Goal: Task Accomplishment & Management: Manage account settings

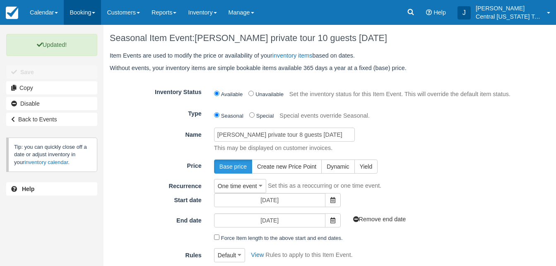
scroll to position [94, 0]
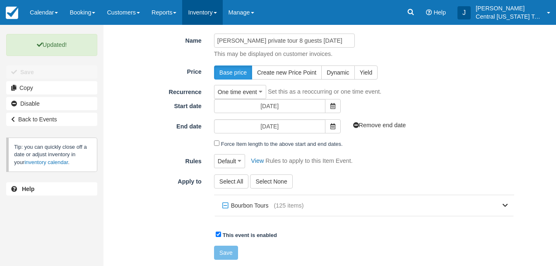
click at [214, 17] on link "Inventory" at bounding box center [202, 12] width 40 height 25
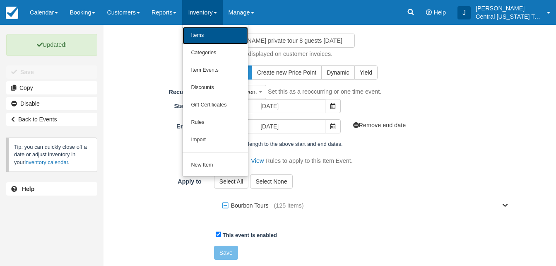
click at [212, 32] on link "Items" at bounding box center [214, 35] width 65 height 17
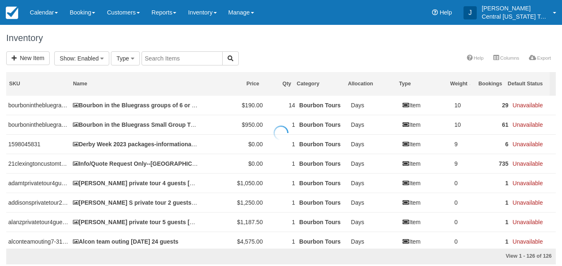
click at [164, 55] on div at bounding box center [281, 133] width 562 height 266
click at [164, 61] on input "text" at bounding box center [182, 58] width 81 height 14
type input "Robert"
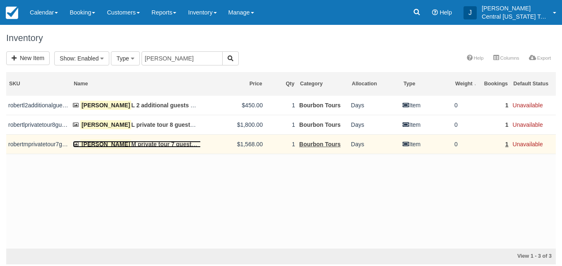
click at [152, 143] on link "Robert M private tour 7 guests 12-3-2025" at bounding box center [144, 144] width 143 height 7
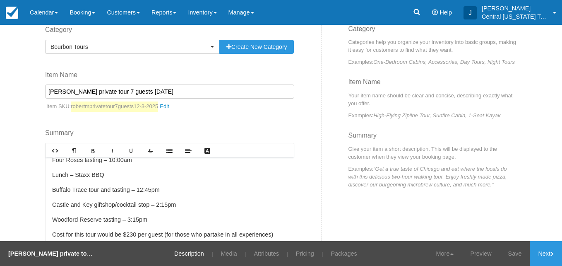
scroll to position [23, 0]
drag, startPoint x: 106, startPoint y: 18, endPoint x: 295, endPoint y: 68, distance: 195.2
click at [295, 68] on div "Category Bourbon Tours Previously Used Categories Bourbon Tours Create new Cate…" at bounding box center [180, 167] width 283 height 285
